Goal: Navigation & Orientation: Find specific page/section

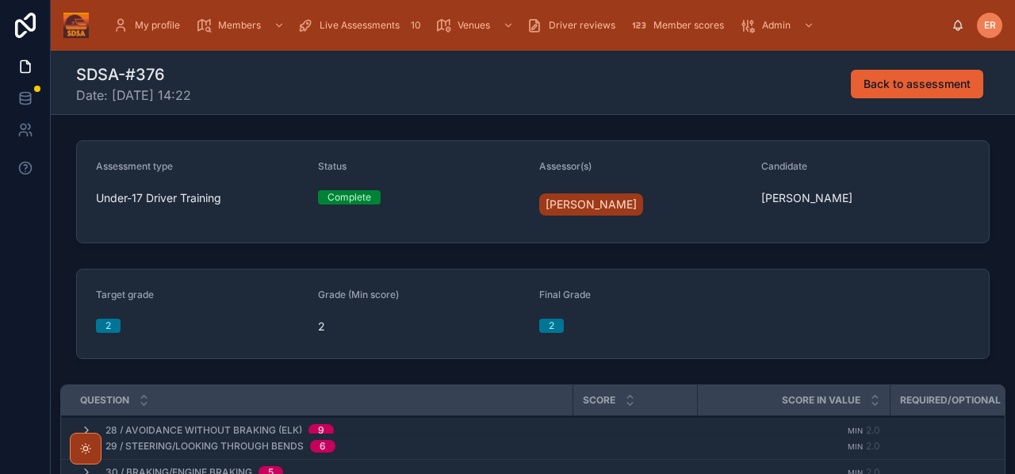
click at [709, 167] on div "Assessor(s)" at bounding box center [643, 169] width 209 height 19
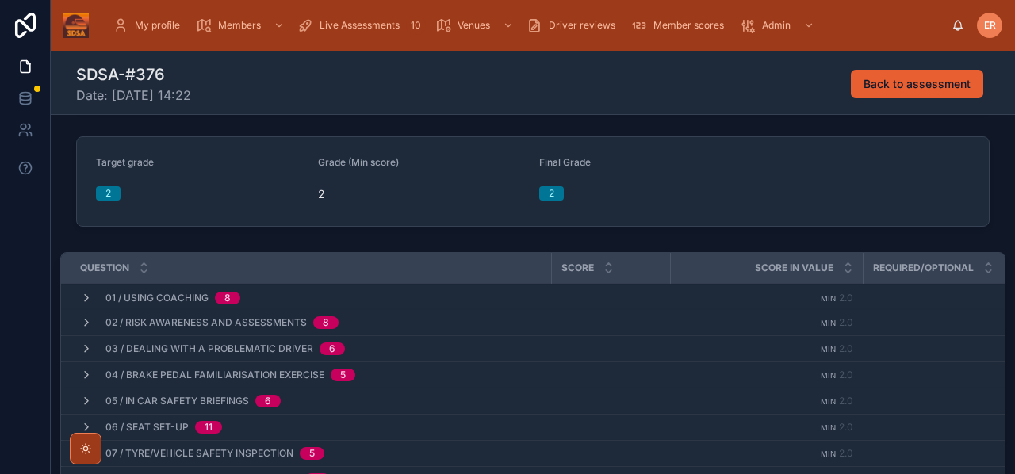
scroll to position [128, 0]
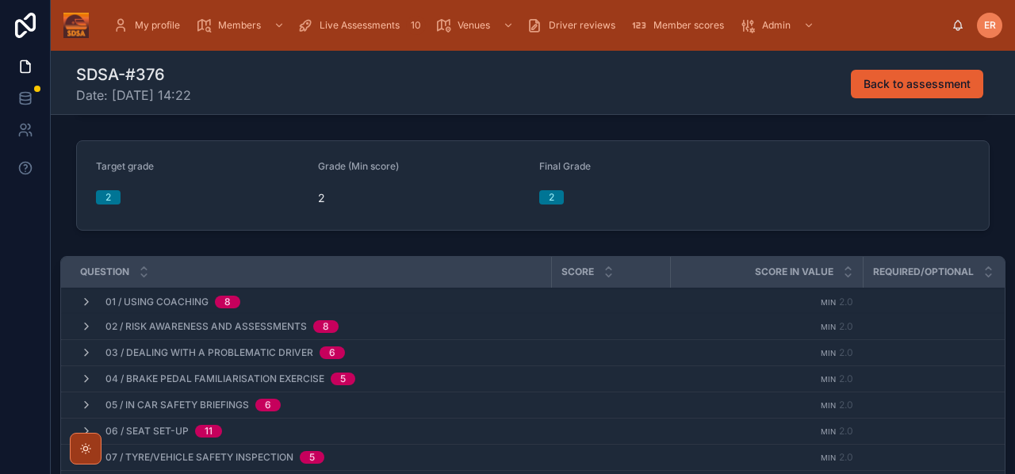
click at [144, 279] on icon at bounding box center [144, 275] width 10 height 10
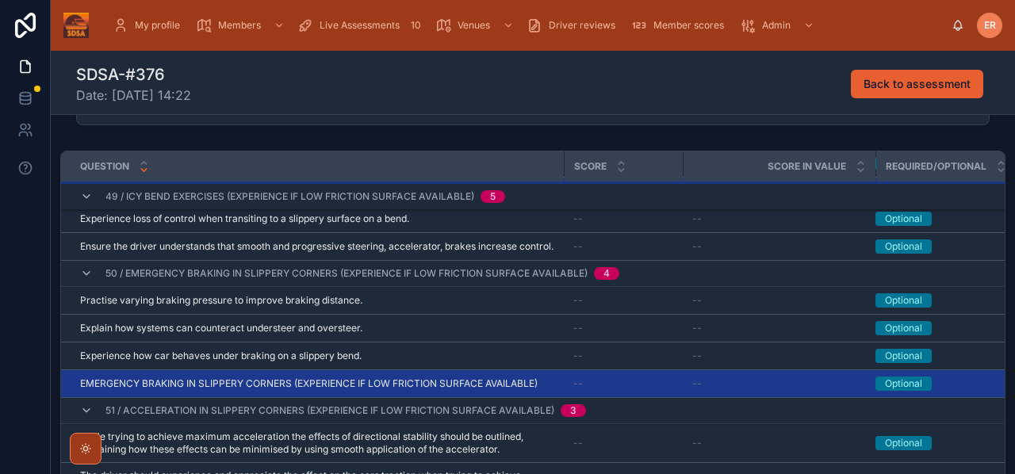
scroll to position [2383, 0]
click at [144, 163] on icon at bounding box center [144, 163] width 6 height 2
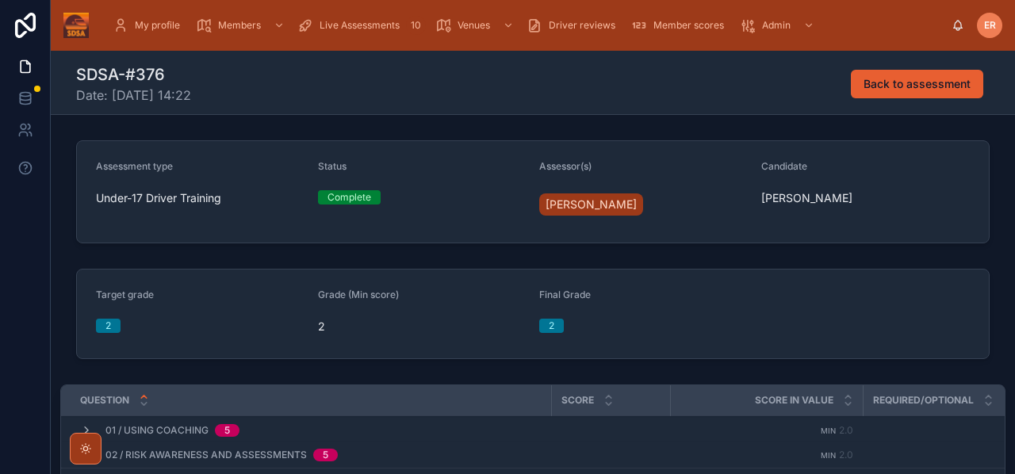
click at [346, 30] on span "Live Assessments" at bounding box center [360, 25] width 80 height 13
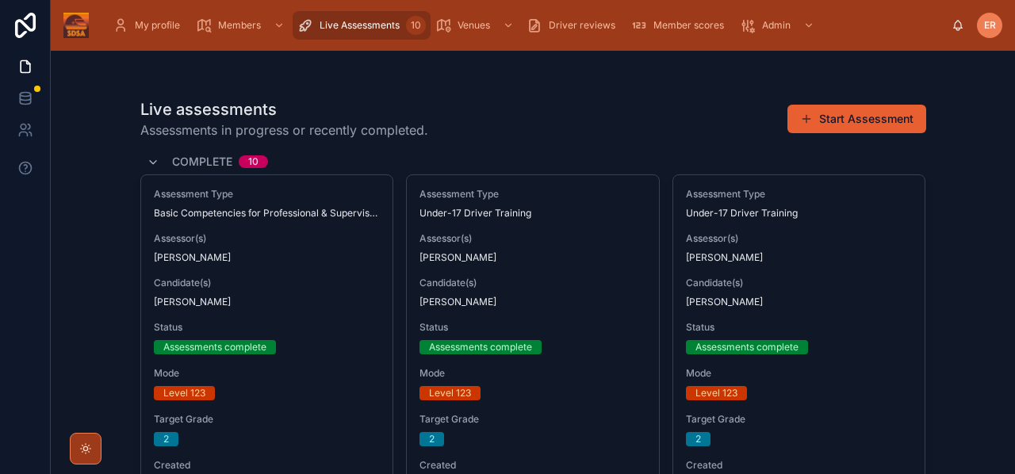
click at [544, 286] on span "Candidate(s)" at bounding box center [533, 283] width 227 height 13
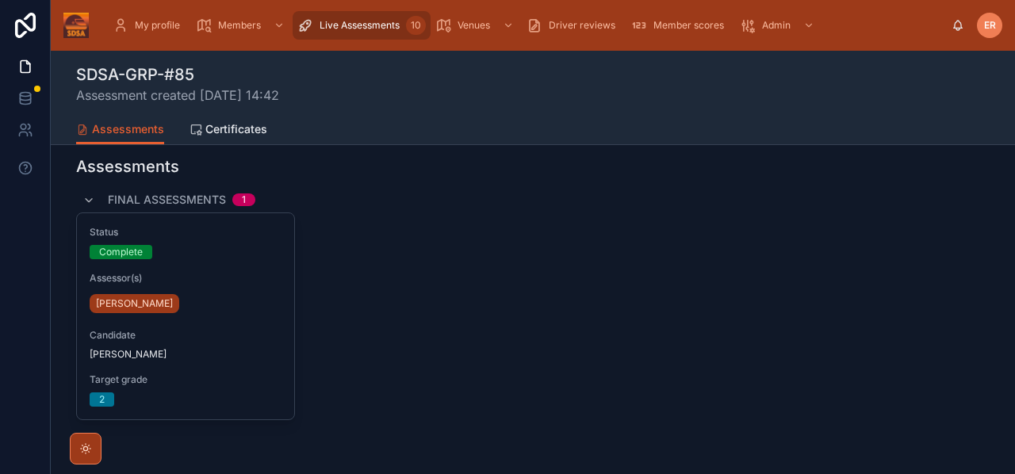
scroll to position [286, 0]
click at [227, 124] on span "Certificates" at bounding box center [236, 129] width 62 height 16
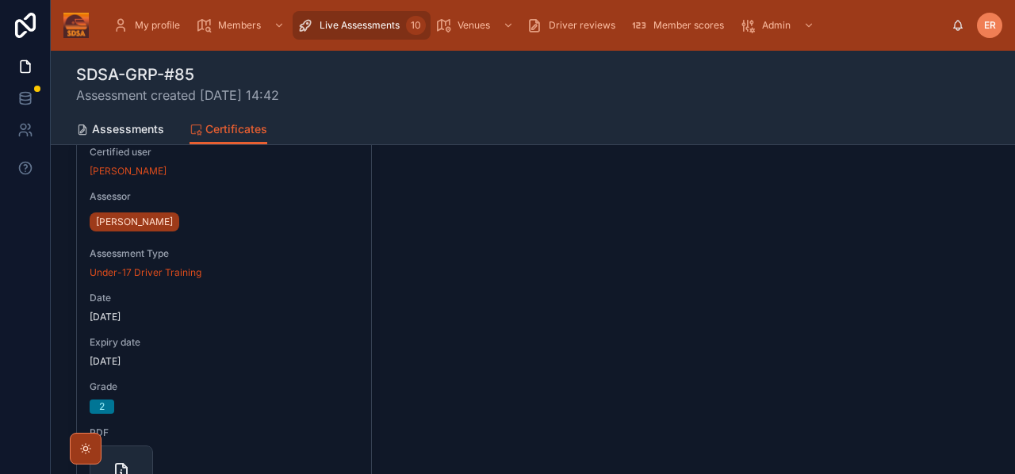
scroll to position [151, 0]
click at [151, 25] on span "My profile" at bounding box center [157, 25] width 45 height 13
